Goal: Obtain resource: Obtain resource

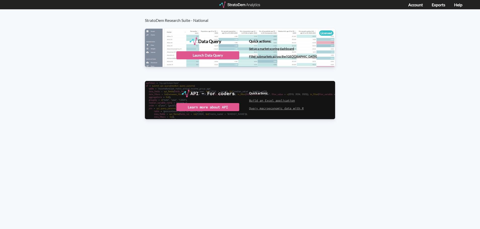
drag, startPoint x: 80, startPoint y: 107, endPoint x: 96, endPoint y: 97, distance: 18.4
click at [80, 107] on div "StratoDem Research Suite - National Data Query Licensed StratoDem Data Query Qu…" at bounding box center [240, 72] width 480 height 126
click at [203, 56] on div "Launch Data Query" at bounding box center [207, 55] width 63 height 8
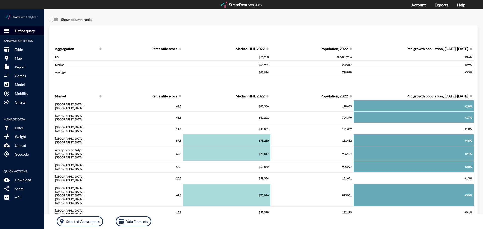
click p "Define query"
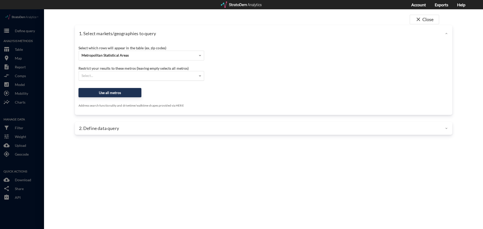
click div "Select..."
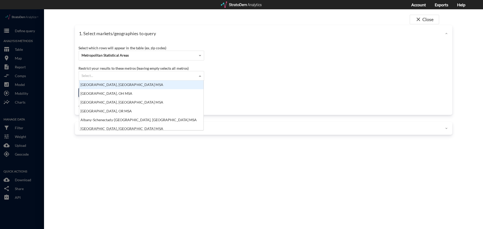
scroll to position [46, 121]
click div "Select which rows will appear in the table (ex. zip codes) Metropolitan Statist…"
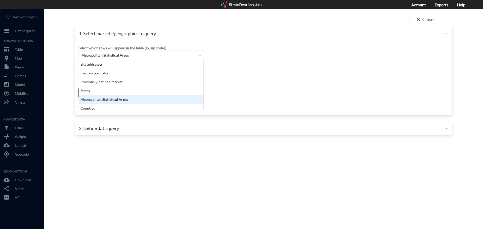
click div "Metropolitan Statistical Areas"
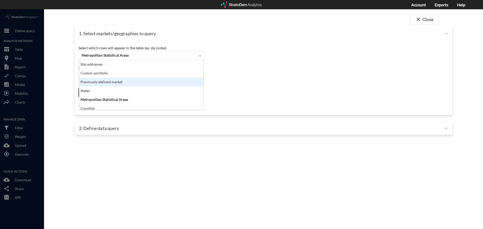
click div "Previously-defined market"
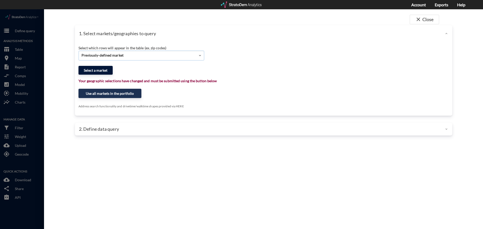
click button "Select a market"
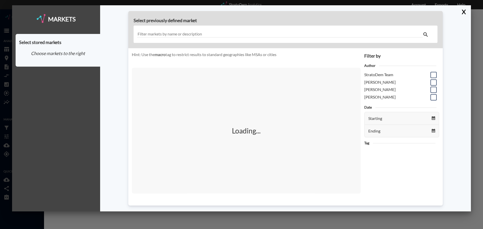
click at [166, 35] on input "text" at bounding box center [279, 34] width 285 height 7
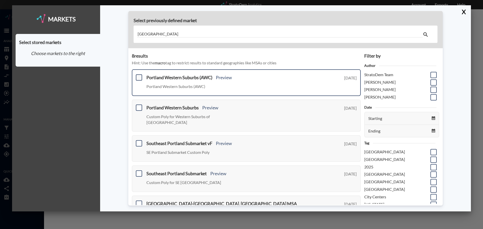
type input "portland"
click at [137, 79] on span at bounding box center [139, 77] width 6 height 6
click at [138, 75] on input "checkbox" at bounding box center [138, 75] width 0 height 0
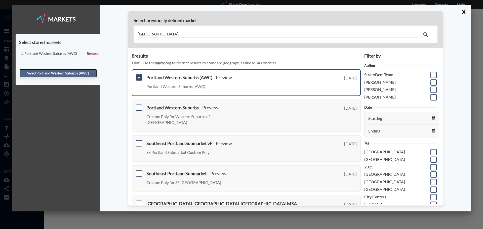
click at [88, 72] on button "Select Portland Western Suburbs (AWC)" at bounding box center [57, 73] width 77 height 9
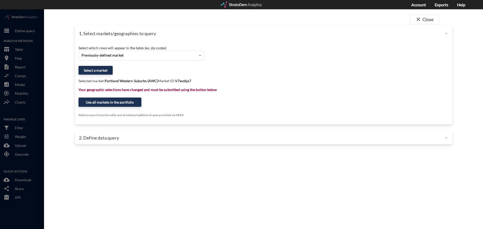
click p "2. Define data query"
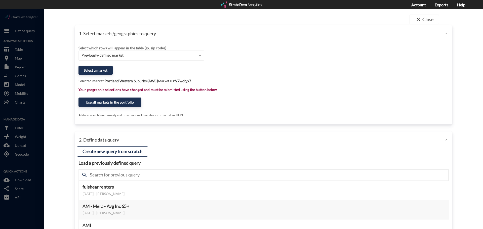
scroll to position [25, 0]
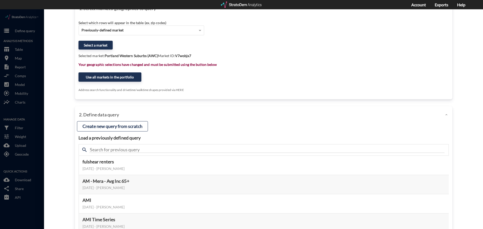
click div "search"
click input "text"
type input "housing"
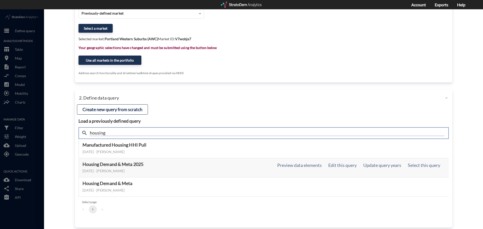
scroll to position [48, 0]
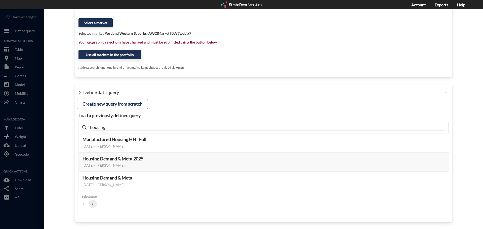
click div "Load a previously defined query Create new query from scratch search housing Ma…"
click button "Select this query"
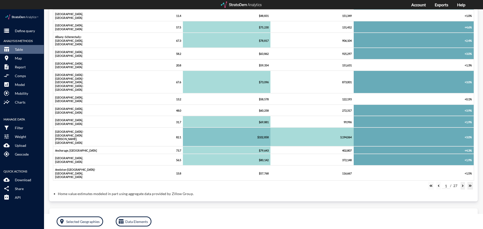
scroll to position [0, 0]
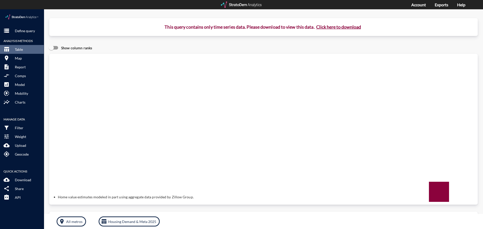
click button "Click here to download"
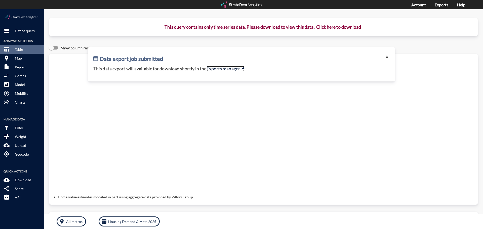
click link "Exports manager"
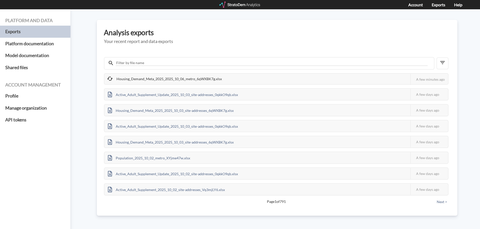
click at [180, 77] on div "Housing_Demand_Meta_2025_2025_10_06_metro_6qWXBK7g.xlsx" at bounding box center [164, 79] width 121 height 11
drag, startPoint x: 196, startPoint y: 78, endPoint x: 253, endPoint y: 82, distance: 56.7
click at [253, 82] on div "Housing_Demand_Meta_2025_2025_10_06_metro_6qWXBK7g.xlsx This job failed The Str…" at bounding box center [276, 79] width 345 height 12
click at [241, 41] on h5 "Your recent report and data exports" at bounding box center [277, 41] width 346 height 5
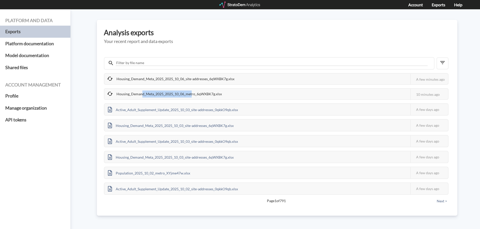
drag, startPoint x: 142, startPoint y: 93, endPoint x: 191, endPoint y: 94, distance: 48.3
click at [191, 94] on div "Housing_Demand_Meta_2025_2025_10_06_metro_6qWXBK7g.xlsx" at bounding box center [164, 94] width 121 height 11
click at [82, 105] on div "Platform and data Exports Platform documentation Model documentation Shared fil…" at bounding box center [240, 119] width 480 height 220
click at [230, 3] on div at bounding box center [239, 5] width 41 height 6
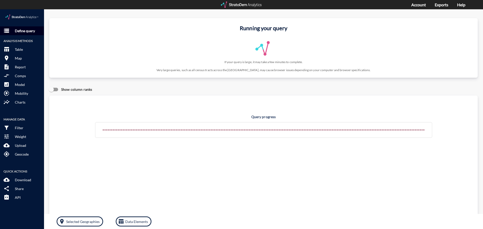
click p "Define query"
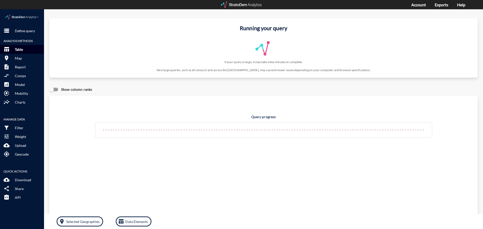
click p "Table"
click at [252, 5] on div at bounding box center [241, 5] width 41 height 6
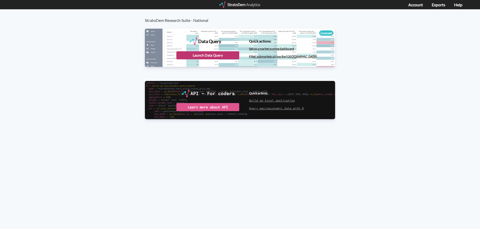
click at [212, 57] on div "Launch Data Query" at bounding box center [207, 55] width 63 height 8
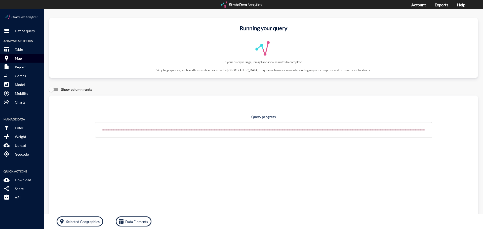
click button "room Map"
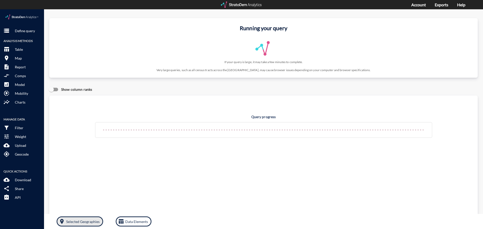
click button "room Selected Geographies"
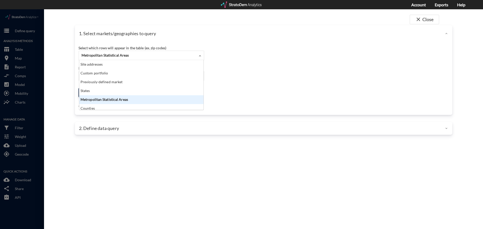
click span "Metropolitan Statistical Areas"
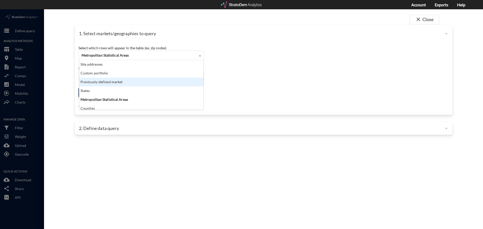
click div "Previously-defined market"
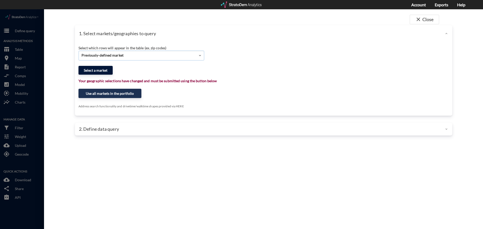
click button "Select a market"
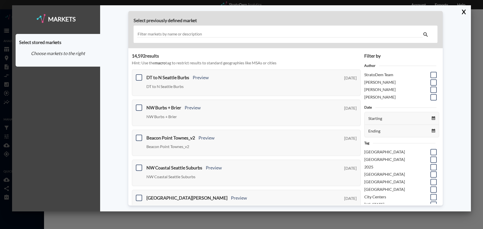
click at [210, 31] on input "text" at bounding box center [279, 34] width 285 height 7
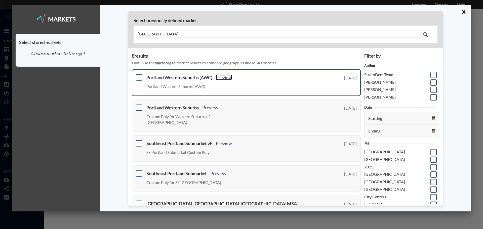
click at [231, 77] on link "Preview" at bounding box center [224, 78] width 16 height 6
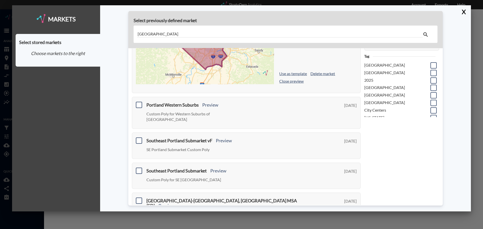
scroll to position [85, 0]
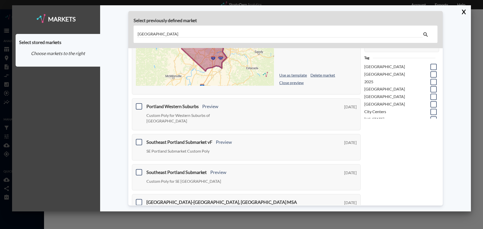
drag, startPoint x: 159, startPoint y: 36, endPoint x: 121, endPoint y: 29, distance: 38.4
click at [121, 29] on div "Select previously defined market portland 8 result s Hint: Use the macro tag to…" at bounding box center [285, 108] width 371 height 206
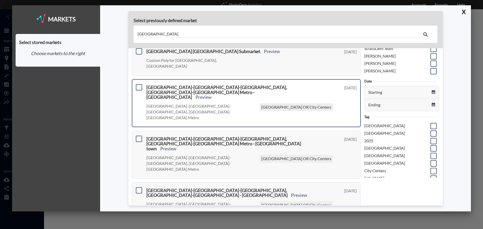
scroll to position [0, 0]
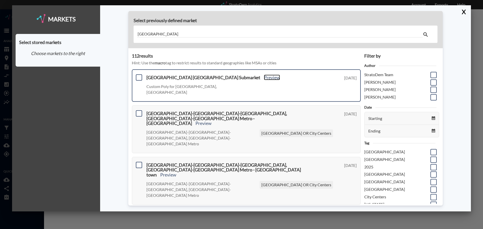
click at [264, 77] on link "Preview" at bounding box center [272, 78] width 16 height 6
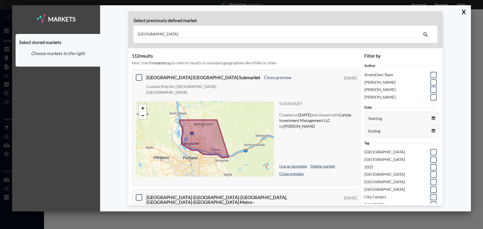
drag, startPoint x: 178, startPoint y: 32, endPoint x: 125, endPoint y: 32, distance: 52.1
click at [125, 32] on div "Select previously defined market vancouver 112 result s Hint: Use the macro tag…" at bounding box center [285, 108] width 371 height 206
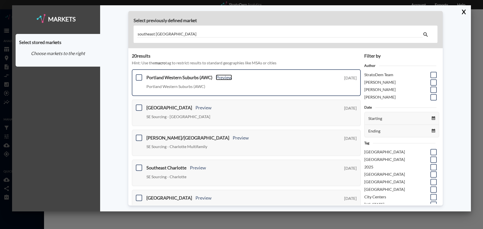
click at [232, 77] on link "Preview" at bounding box center [224, 78] width 16 height 6
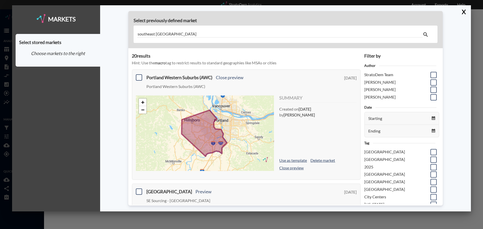
drag, startPoint x: 155, startPoint y: 34, endPoint x: 118, endPoint y: 38, distance: 37.2
click at [119, 38] on div "Select previously defined market southeast portland 20 result s Hint: Use the m…" at bounding box center [285, 108] width 371 height 206
type input "[GEOGRAPHIC_DATA]"
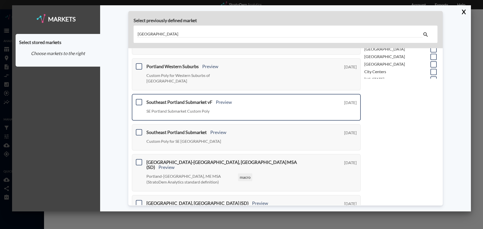
scroll to position [126, 0]
click at [219, 99] on link "Preview" at bounding box center [224, 102] width 16 height 6
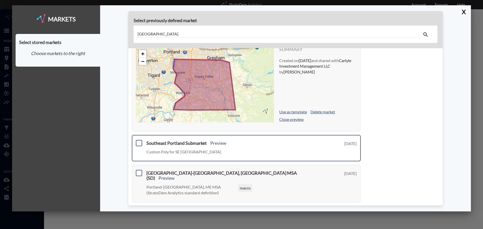
scroll to position [201, 0]
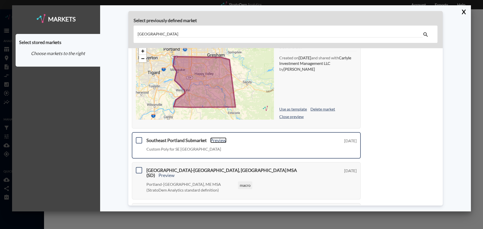
click at [217, 138] on link "Preview" at bounding box center [218, 141] width 16 height 6
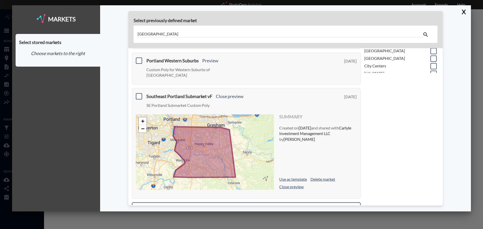
scroll to position [126, 0]
